Goal: Information Seeking & Learning: Learn about a topic

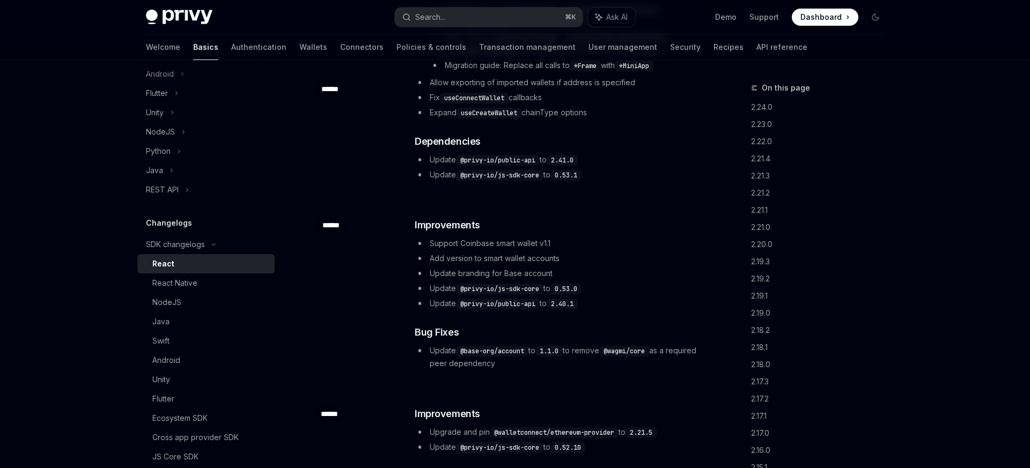
scroll to position [1607, 0]
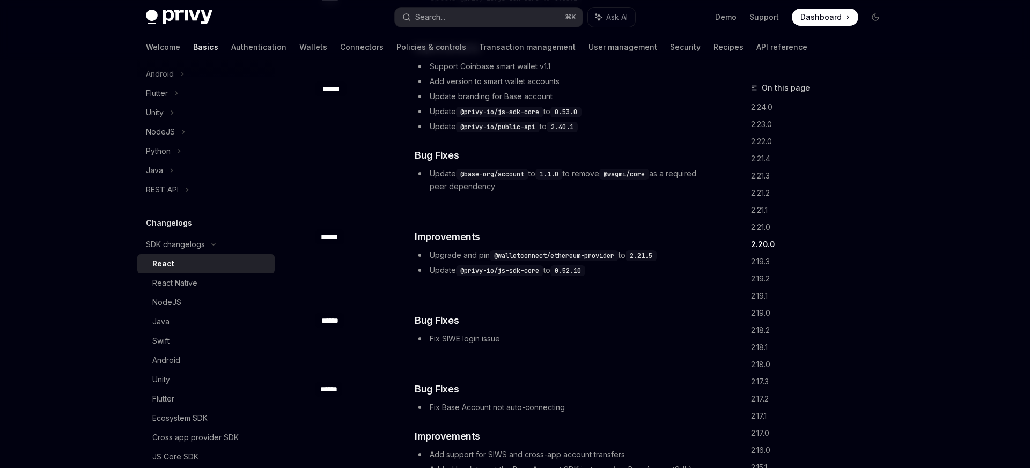
click at [681, 264] on li "Update @privy-io/js-sdk-core to 0.52.10" at bounding box center [558, 270] width 286 height 13
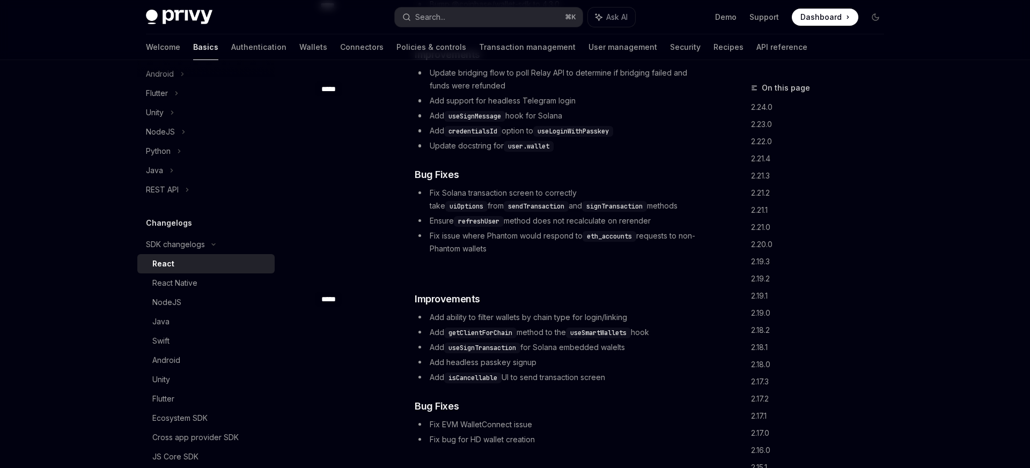
scroll to position [23998, 0]
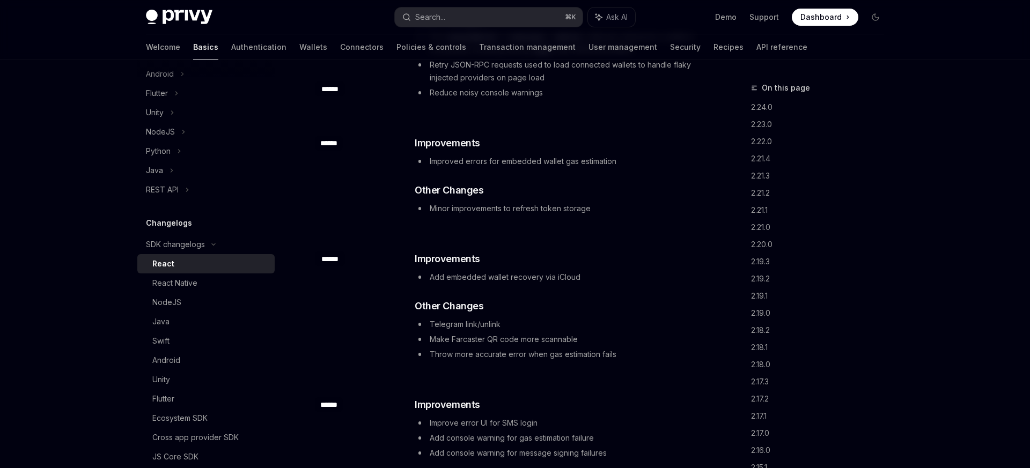
drag, startPoint x: 720, startPoint y: 252, endPoint x: 608, endPoint y: 247, distance: 111.7
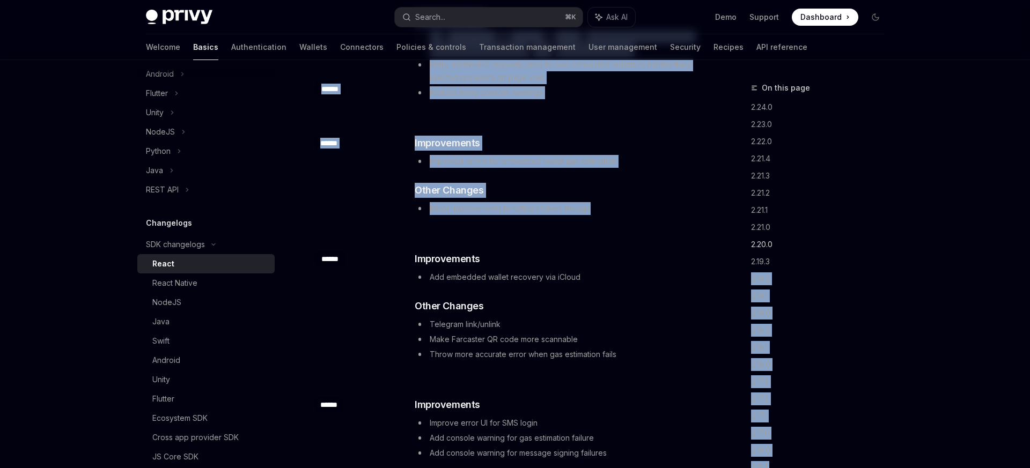
click at [802, 246] on link "2.20.0" at bounding box center [822, 244] width 142 height 17
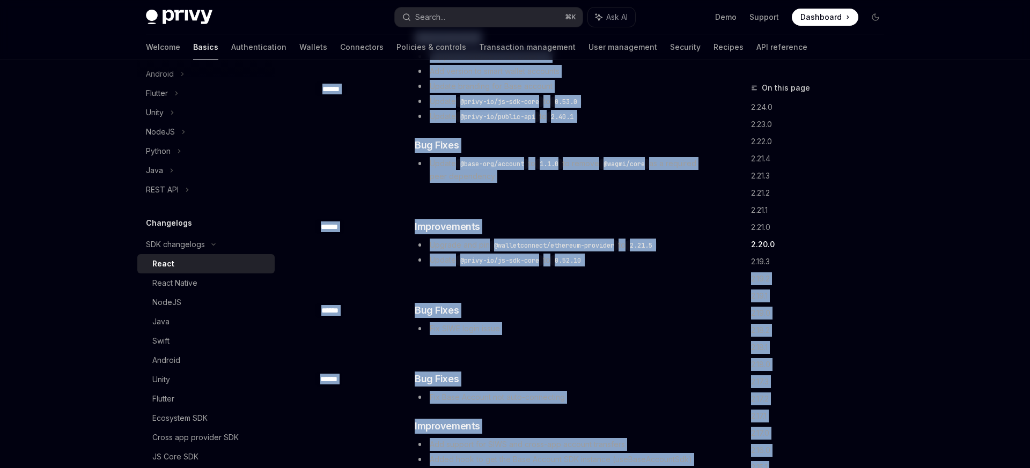
scroll to position [1553, 0]
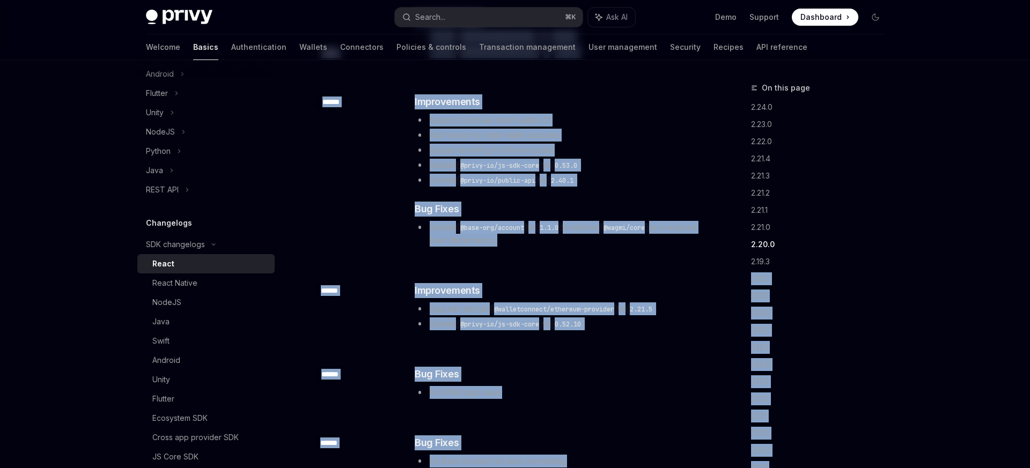
click at [665, 227] on li "Update @base-org/account to 1.1.0 to remove @wagmi/core as a required peer depe…" at bounding box center [558, 234] width 286 height 26
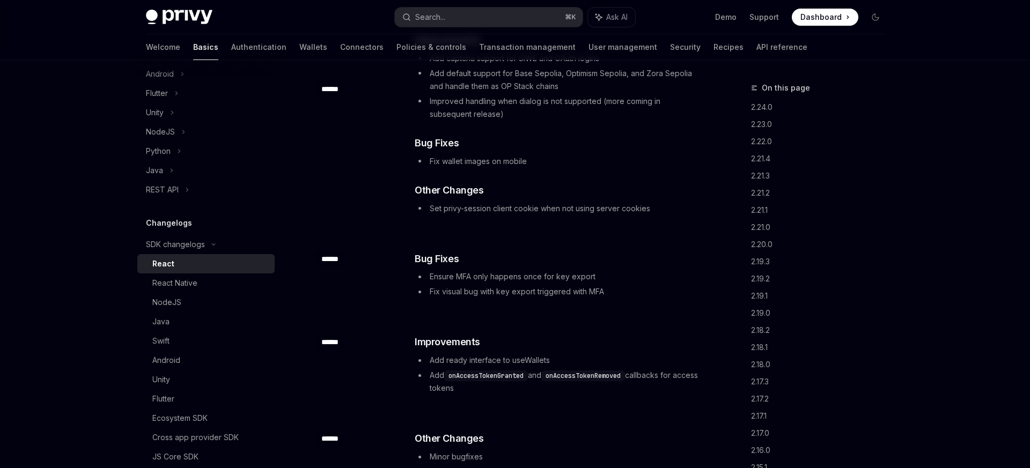
scroll to position [27985, 0]
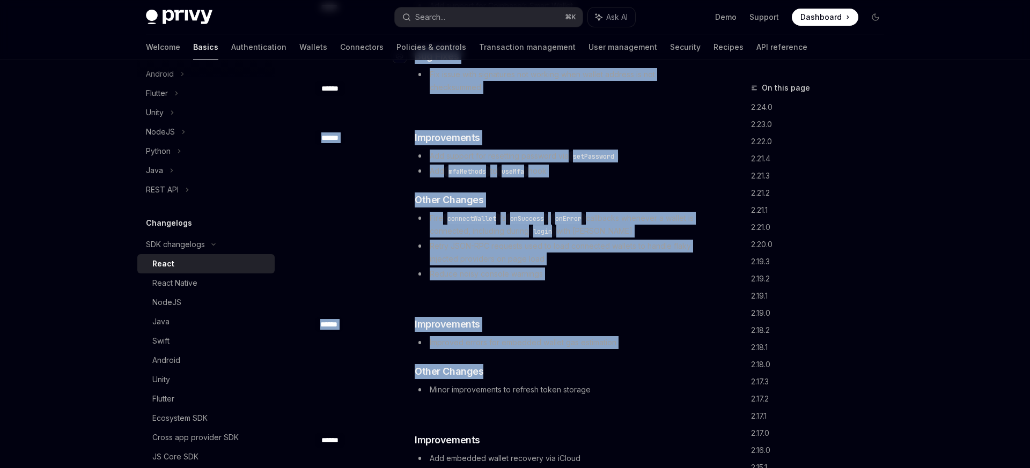
drag, startPoint x: 616, startPoint y: 181, endPoint x: 690, endPoint y: 76, distance: 128.1
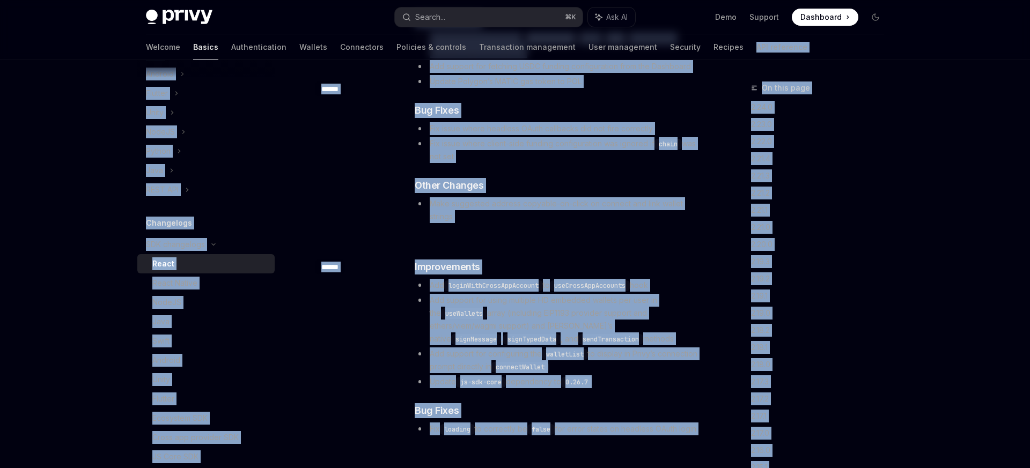
scroll to position [17655, 0]
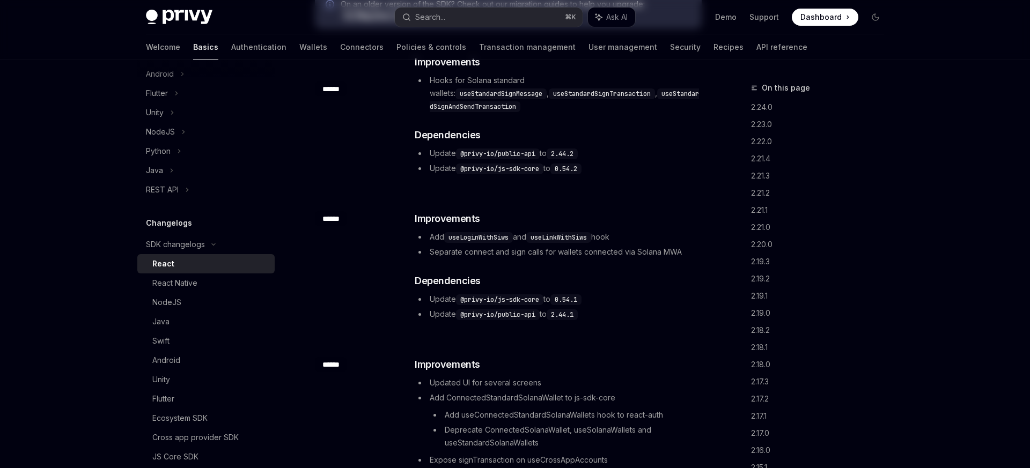
scroll to position [0, 0]
